Goal: Task Accomplishment & Management: Use online tool/utility

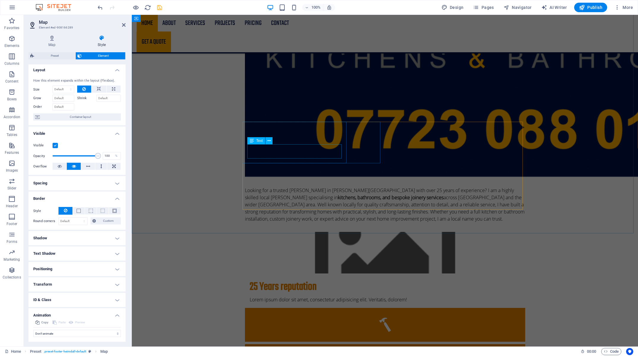
scroll to position [305, 0]
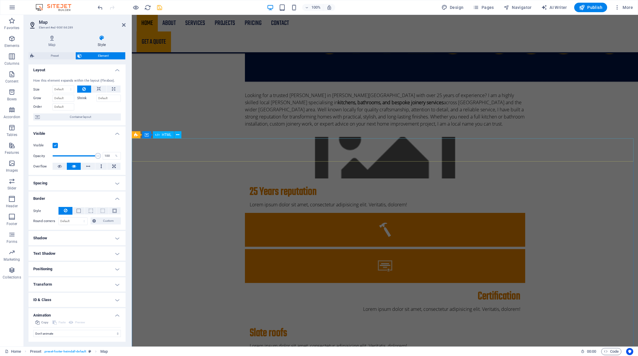
select select "px"
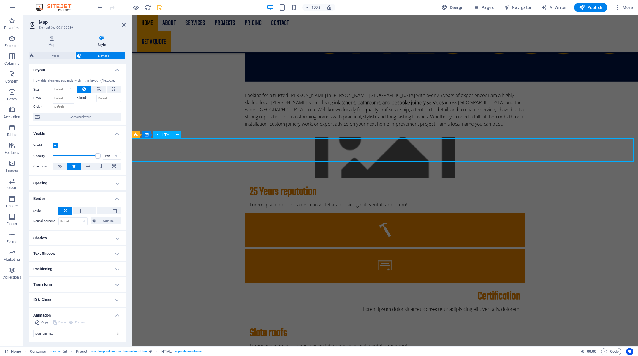
select select "px"
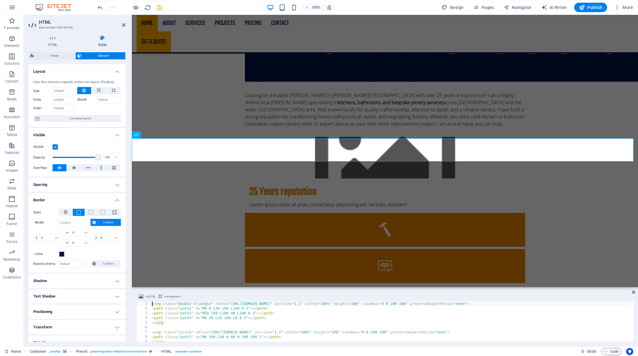
click at [91, 135] on h4 "Visible" at bounding box center [77, 133] width 97 height 11
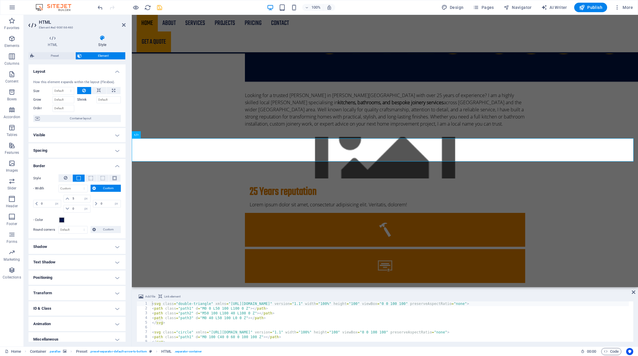
click at [81, 71] on h4 "Layout" at bounding box center [77, 69] width 97 height 11
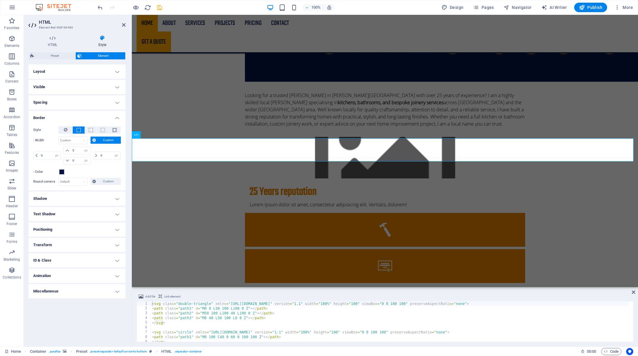
click at [79, 116] on h4 "Border" at bounding box center [77, 116] width 97 height 11
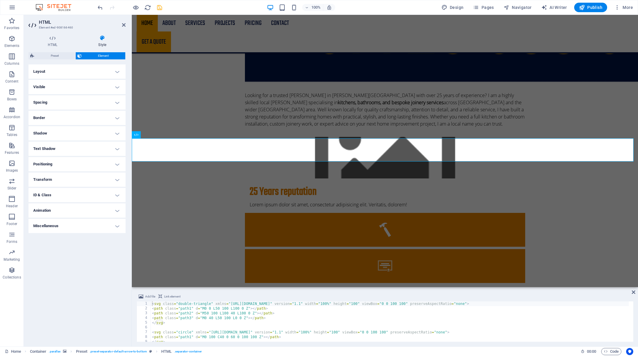
click at [81, 135] on h4 "Shadow" at bounding box center [77, 133] width 97 height 14
click at [81, 135] on h4 "Shadow" at bounding box center [77, 131] width 97 height 11
click at [93, 74] on h4 "Layout" at bounding box center [77, 71] width 97 height 14
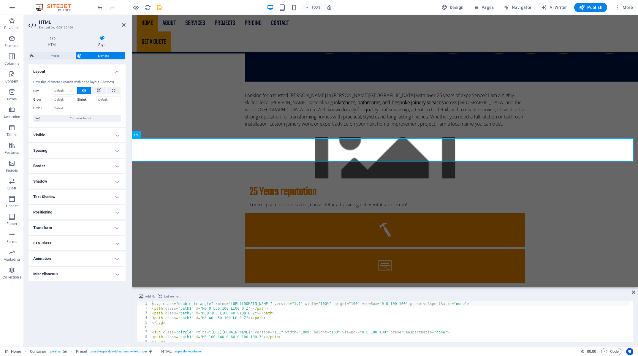
click at [93, 73] on h4 "Layout" at bounding box center [77, 69] width 97 height 11
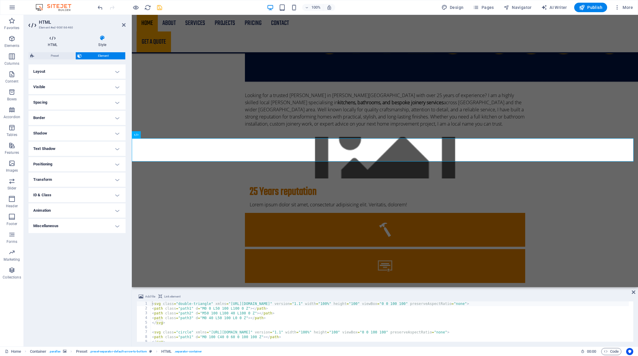
click at [55, 46] on h4 "HTML" at bounding box center [54, 41] width 50 height 12
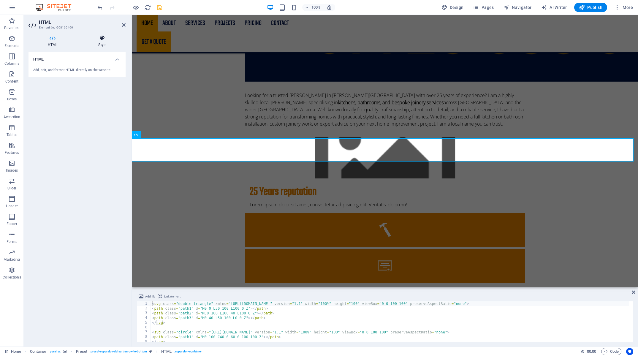
click at [102, 42] on h4 "Style" at bounding box center [102, 41] width 47 height 12
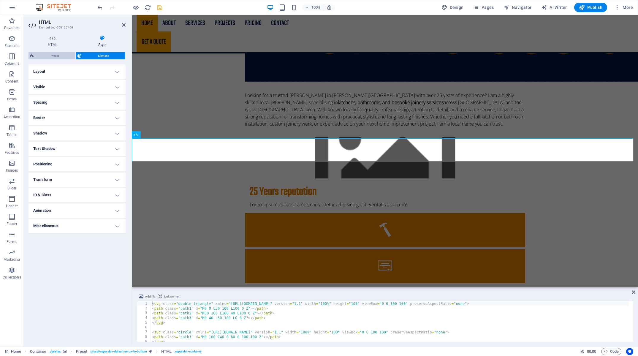
click at [64, 57] on span "Preset" at bounding box center [55, 55] width 38 height 7
select select "rem"
select select "preset-separator-default-arrow-to-bottom"
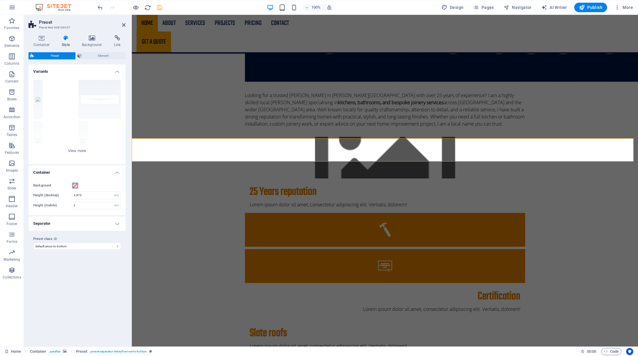
click at [78, 186] on button "Background" at bounding box center [75, 185] width 7 height 7
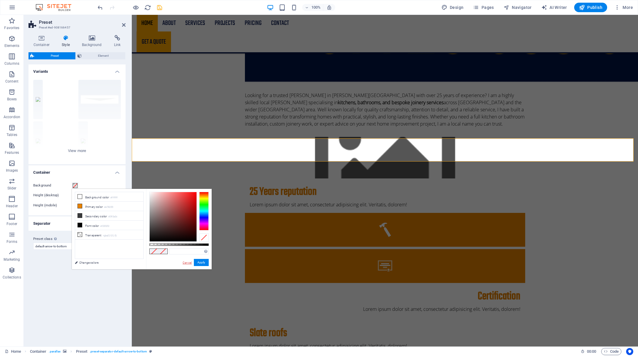
drag, startPoint x: 184, startPoint y: 264, endPoint x: 35, endPoint y: 235, distance: 151.8
click at [184, 264] on link "Cancel" at bounding box center [187, 262] width 10 height 4
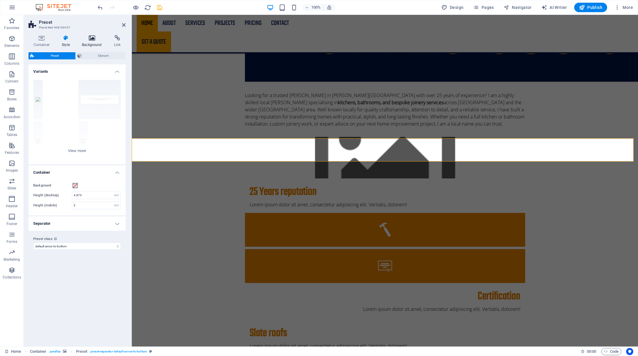
click at [90, 41] on icon at bounding box center [92, 38] width 30 height 6
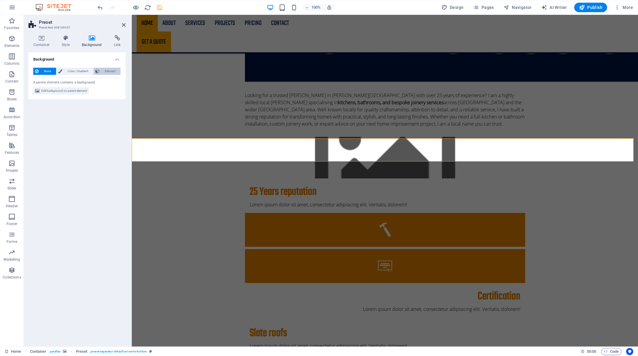
click at [106, 69] on span "Element" at bounding box center [110, 71] width 18 height 7
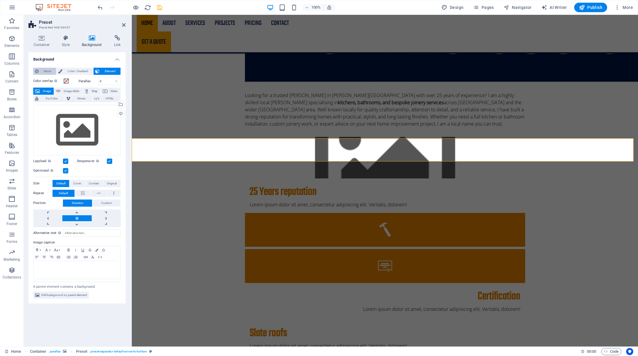
click at [49, 74] on span "None" at bounding box center [47, 71] width 14 height 7
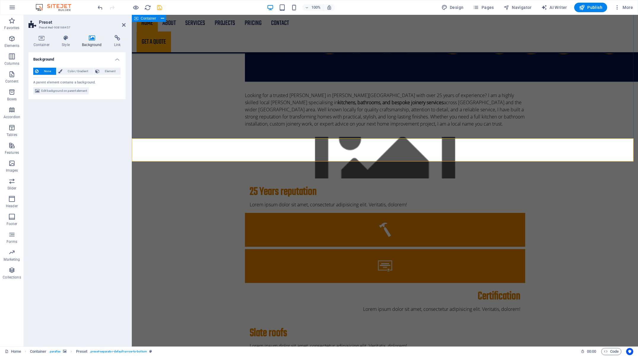
drag, startPoint x: 190, startPoint y: 110, endPoint x: 185, endPoint y: 113, distance: 5.2
click at [190, 110] on div "[PERSON_NAME] [PERSON_NAME] Kitchens & Bathrooms in [PERSON_NAME][GEOGRAPHIC_DA…" at bounding box center [385, 96] width 506 height 773
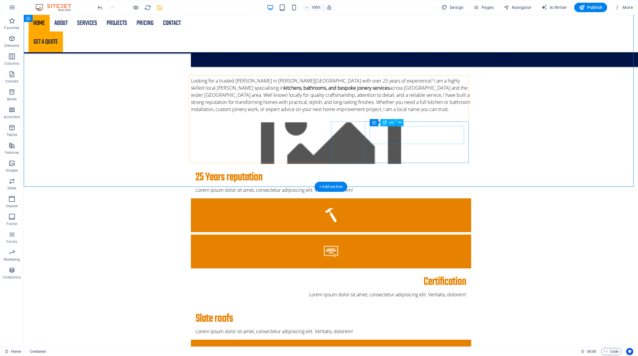
scroll to position [238, 0]
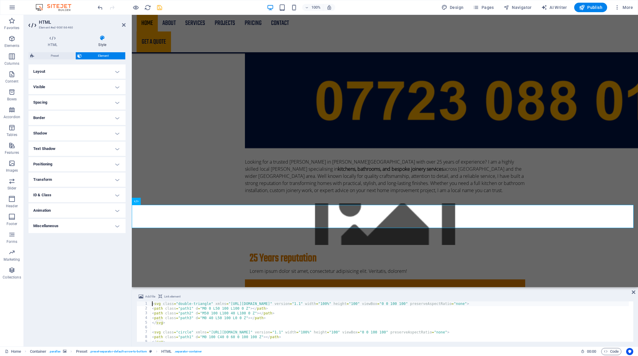
click at [80, 117] on h4 "Border" at bounding box center [77, 118] width 97 height 14
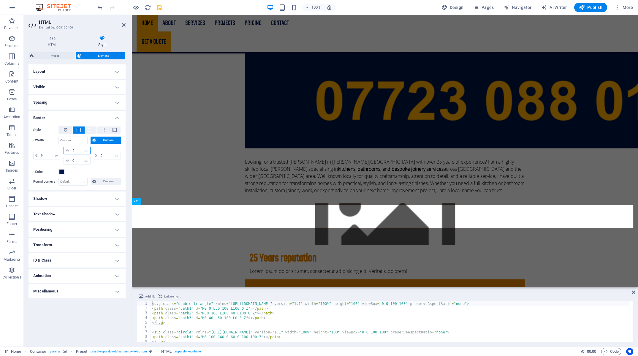
drag, startPoint x: 81, startPoint y: 149, endPoint x: 61, endPoint y: 149, distance: 19.9
click at [71, 149] on input "5" at bounding box center [80, 150] width 19 height 7
type input "0"
select select "px"
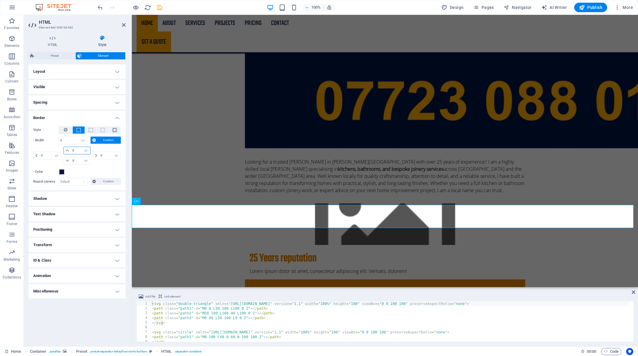
type input "0"
click at [97, 141] on button "Custom" at bounding box center [106, 140] width 31 height 7
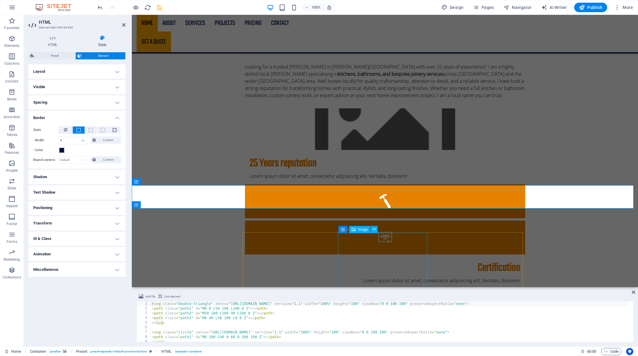
scroll to position [200, 0]
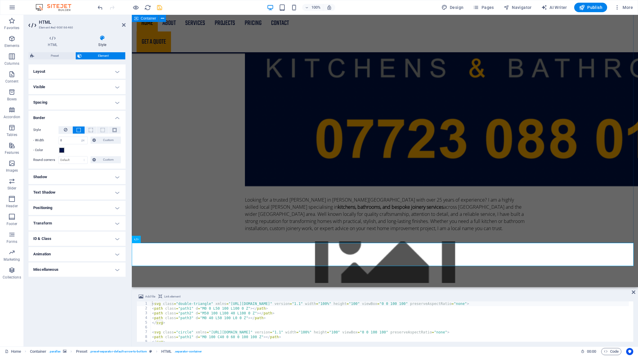
drag, startPoint x: 534, startPoint y: 131, endPoint x: 627, endPoint y: 138, distance: 92.9
click at [638, 131] on div "[PERSON_NAME] [PERSON_NAME] Kitchens & Bathrooms in [PERSON_NAME][GEOGRAPHIC_DA…" at bounding box center [385, 200] width 506 height 773
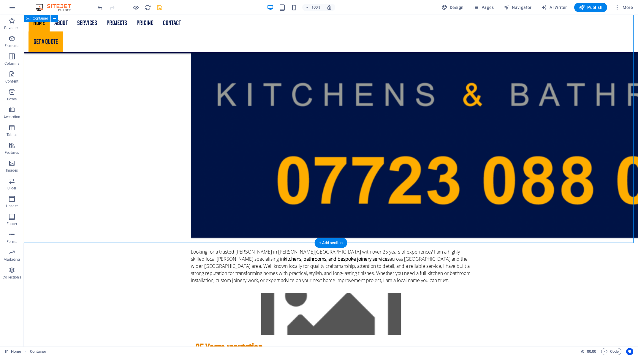
click at [567, 179] on div "[PERSON_NAME] [PERSON_NAME] Kitchens & Bathrooms in [PERSON_NAME][GEOGRAPHIC_DA…" at bounding box center [331, 226] width 614 height 825
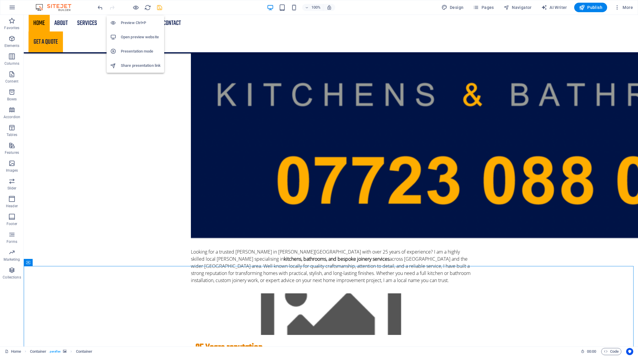
drag, startPoint x: 135, startPoint y: 7, endPoint x: 158, endPoint y: 59, distance: 56.0
click at [135, 7] on icon "button" at bounding box center [135, 7] width 7 height 7
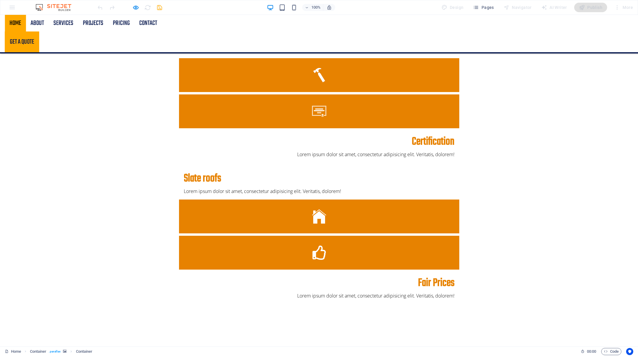
scroll to position [527, 0]
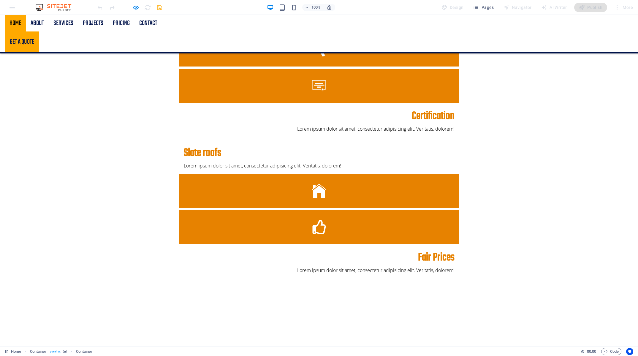
drag, startPoint x: 202, startPoint y: 75, endPoint x: 140, endPoint y: 12, distance: 87.6
click at [135, 6] on icon "button" at bounding box center [135, 7] width 7 height 7
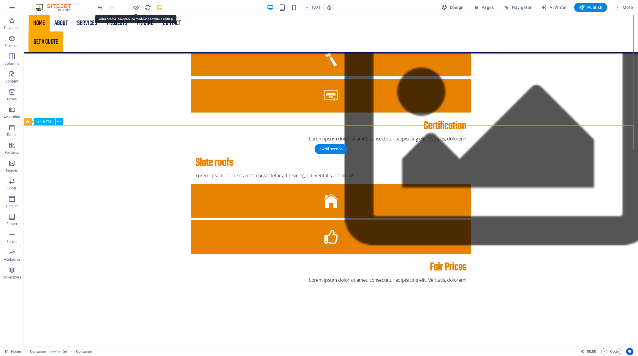
drag, startPoint x: 294, startPoint y: 137, endPoint x: 115, endPoint y: 137, distance: 179.4
select select "px"
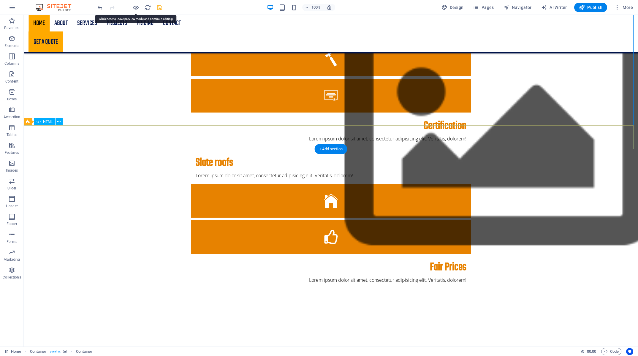
select select "px"
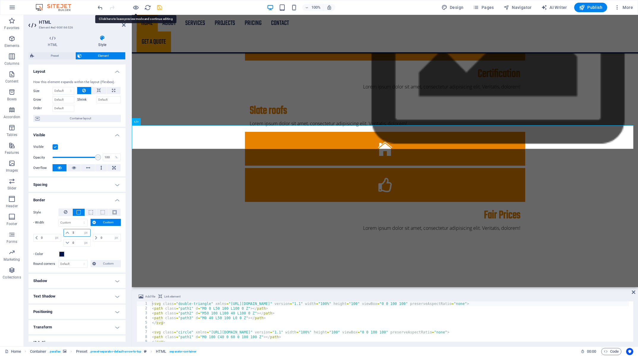
drag, startPoint x: 70, startPoint y: 233, endPoint x: 43, endPoint y: 232, distance: 27.0
click at [71, 232] on input "5" at bounding box center [80, 232] width 19 height 7
type input "0"
select select "px"
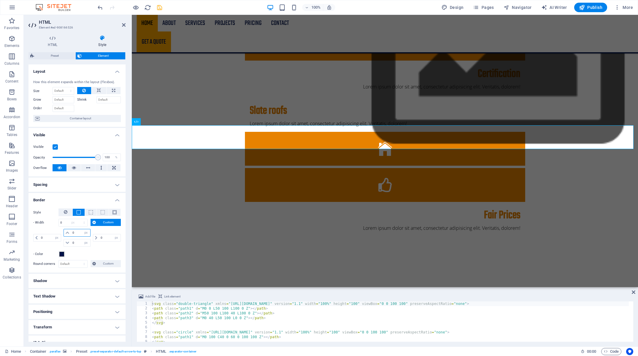
type input "0"
click at [96, 222] on button "Custom" at bounding box center [106, 222] width 31 height 7
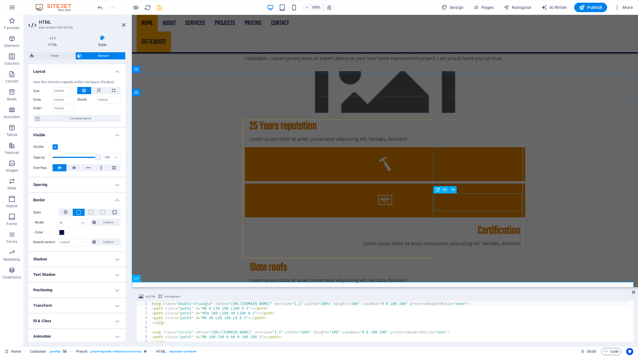
scroll to position [233, 0]
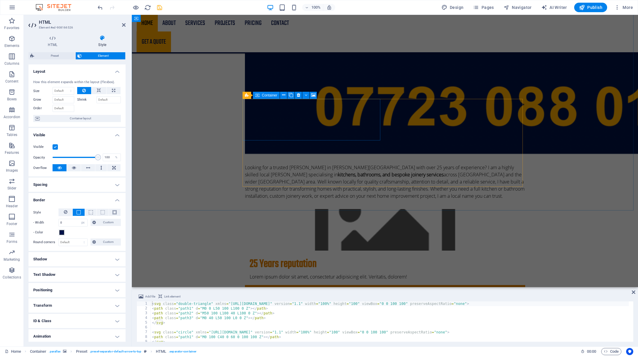
click at [259, 97] on icon at bounding box center [257, 95] width 4 height 7
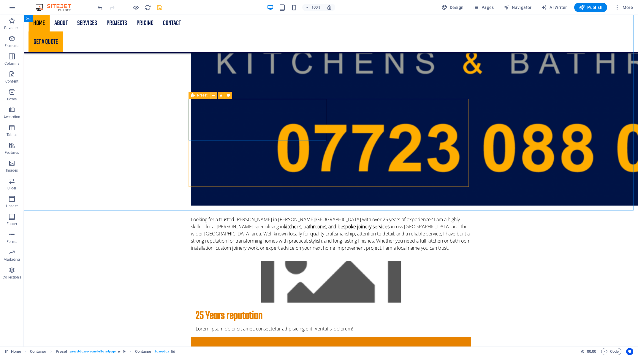
click at [213, 96] on icon at bounding box center [213, 95] width 3 height 6
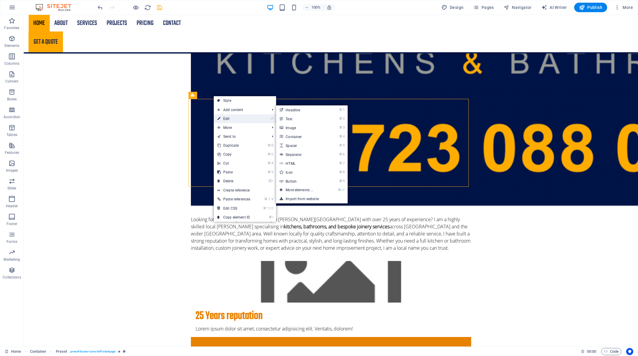
click at [226, 117] on link "⏎ Edit" at bounding box center [234, 118] width 40 height 9
select select "px"
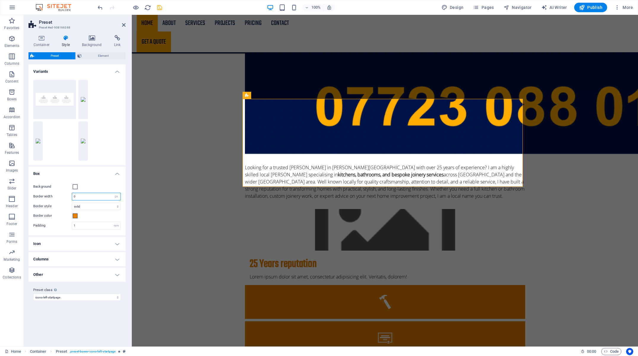
drag, startPoint x: 88, startPoint y: 196, endPoint x: 40, endPoint y: 196, distance: 48.1
click at [72, 196] on input "0" at bounding box center [96, 196] width 48 height 7
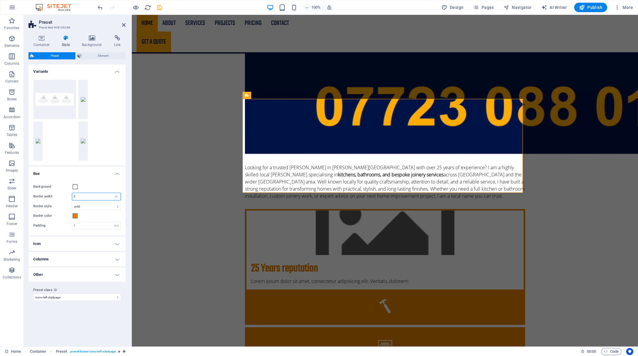
drag, startPoint x: 83, startPoint y: 198, endPoint x: 55, endPoint y: 198, distance: 28.2
click at [72, 198] on input "5" at bounding box center [96, 196] width 48 height 7
type input "5"
click at [75, 215] on span at bounding box center [75, 216] width 5 height 5
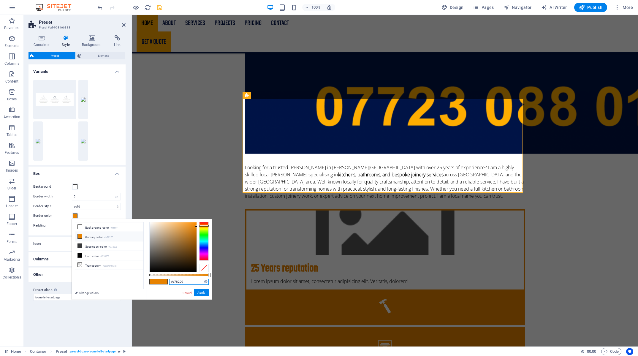
drag, startPoint x: 187, startPoint y: 282, endPoint x: 112, endPoint y: 281, distance: 75.1
click at [169, 282] on input "#e78200" at bounding box center [188, 282] width 39 height 6
paste input "00134a"
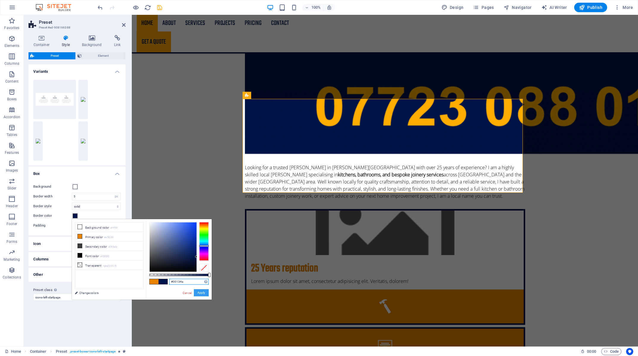
type input "#00134a"
click at [203, 293] on button "Apply" at bounding box center [201, 292] width 15 height 7
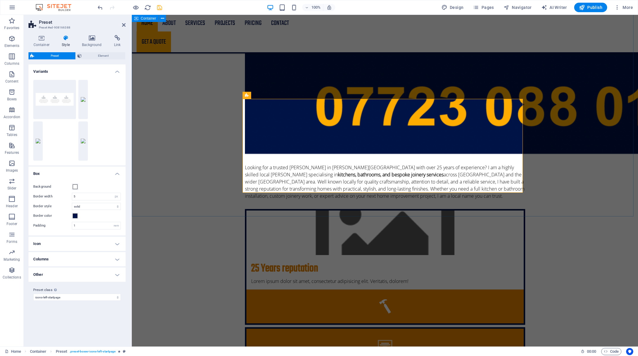
drag, startPoint x: 162, startPoint y: 147, endPoint x: 162, endPoint y: 155, distance: 8.0
click at [162, 148] on div "[PERSON_NAME] [PERSON_NAME] Kitchens & Bathrooms in [PERSON_NAME][GEOGRAPHIC_DA…" at bounding box center [385, 176] width 506 height 788
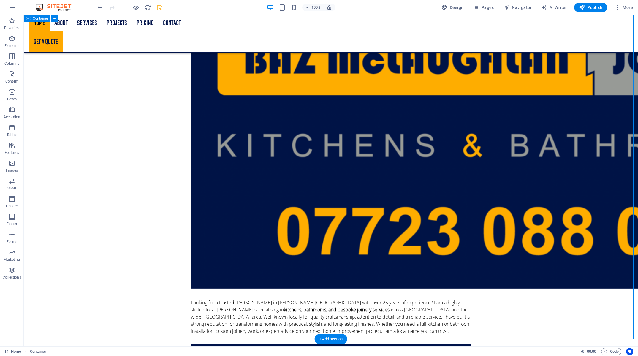
scroll to position [209, 0]
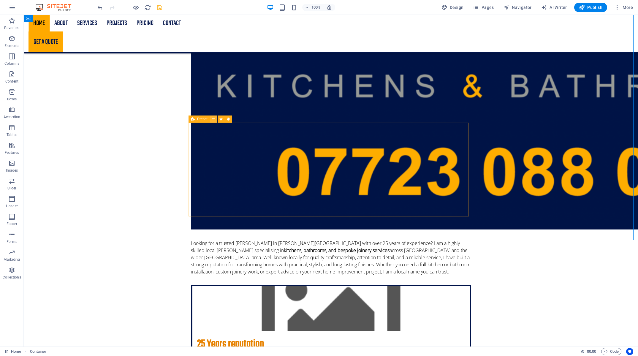
click at [214, 119] on icon at bounding box center [213, 119] width 3 height 6
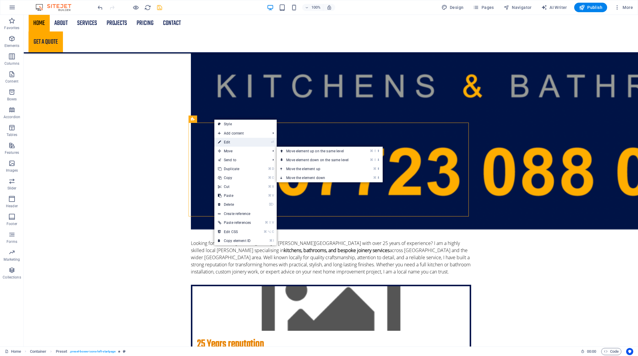
drag, startPoint x: 241, startPoint y: 144, endPoint x: 75, endPoint y: 145, distance: 166.3
click at [241, 144] on link "⏎ Edit" at bounding box center [234, 142] width 40 height 9
select select "px"
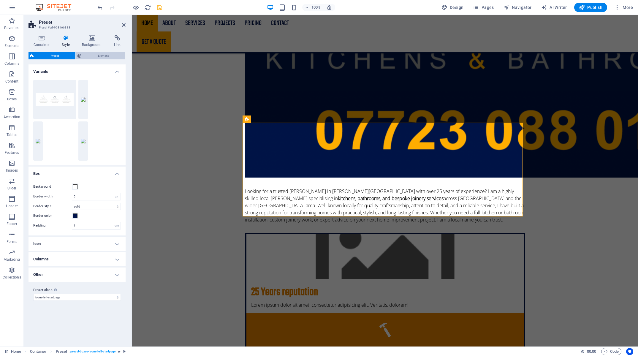
click at [96, 56] on span "Element" at bounding box center [103, 55] width 40 height 7
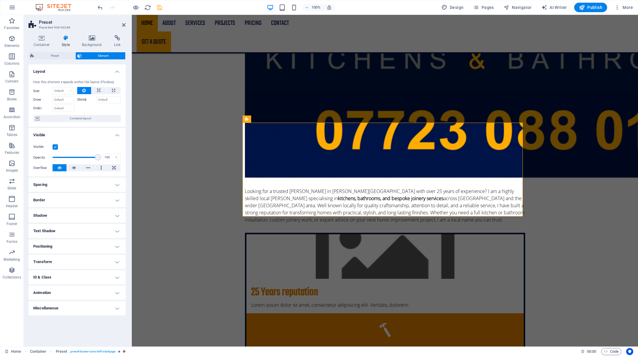
click at [88, 292] on h4 "Animation" at bounding box center [77, 293] width 97 height 14
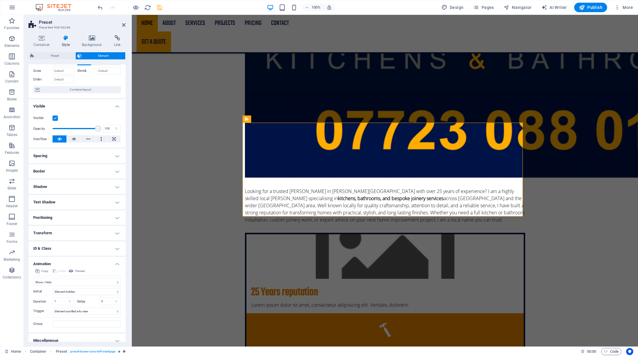
scroll to position [35, 0]
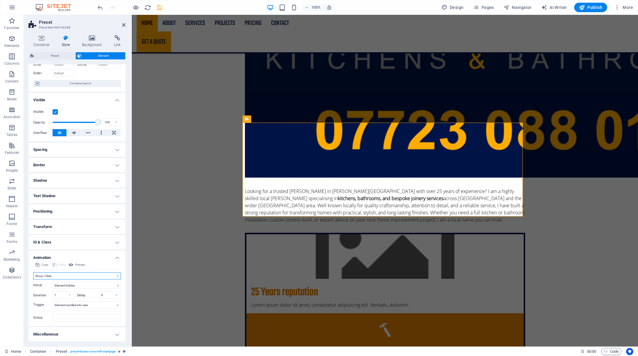
select select "none"
click option "Don't animate" at bounding box center [0, 0] width 0 height 0
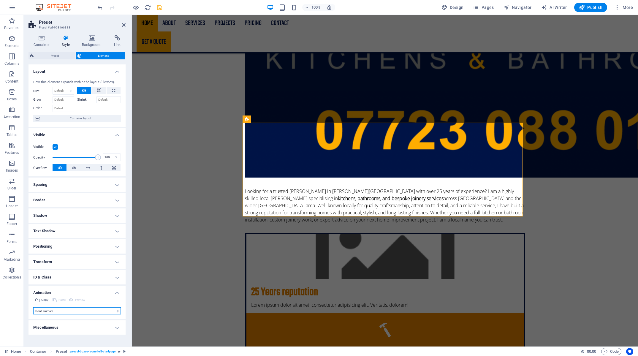
scroll to position [0, 0]
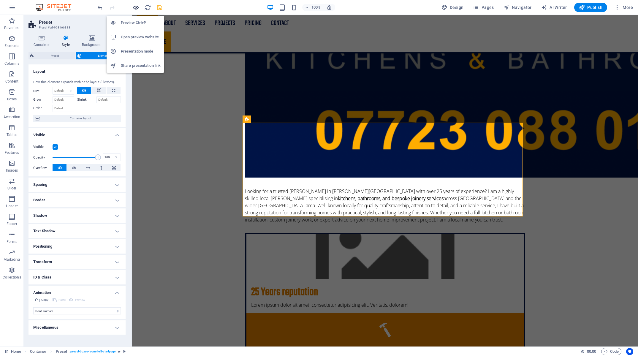
click at [135, 8] on icon "button" at bounding box center [135, 7] width 7 height 7
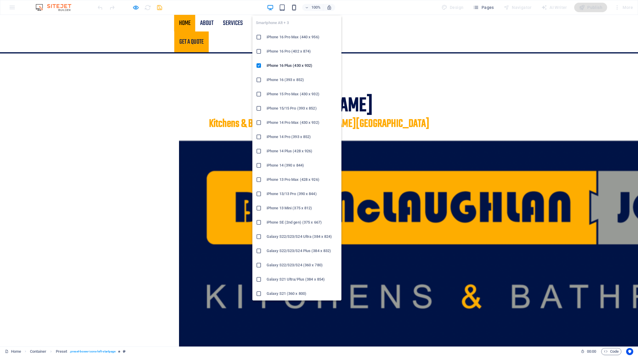
click at [294, 7] on icon "button" at bounding box center [294, 7] width 7 height 7
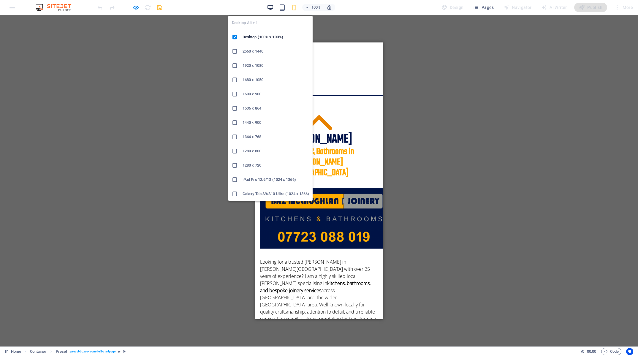
click at [273, 5] on icon "button" at bounding box center [270, 7] width 7 height 7
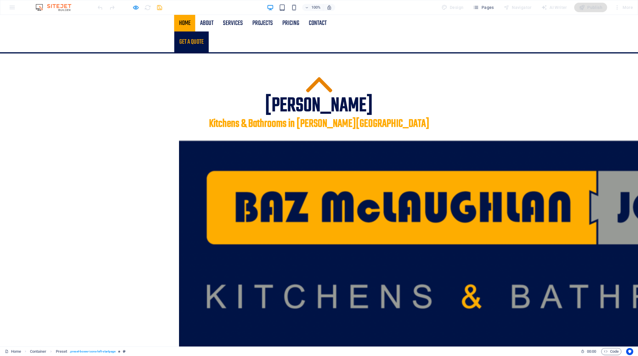
click at [209, 31] on link "Get a quote" at bounding box center [191, 41] width 34 height 21
